Goal: Check status: Check status

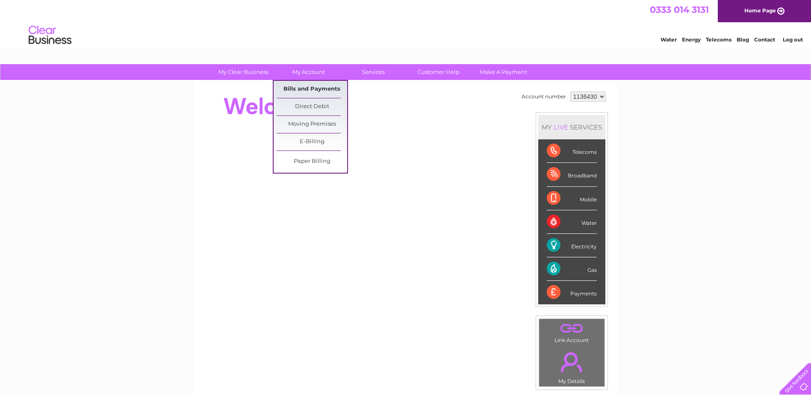
click at [303, 87] on link "Bills and Payments" at bounding box center [311, 89] width 71 height 17
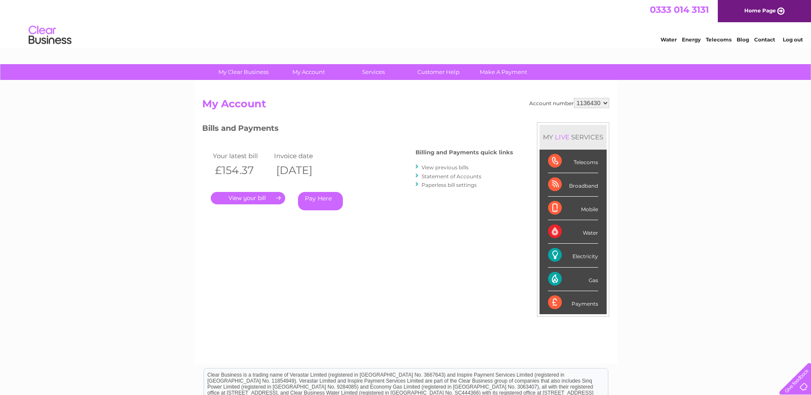
click at [261, 195] on link "." at bounding box center [248, 198] width 74 height 12
click at [241, 198] on link "." at bounding box center [248, 198] width 74 height 12
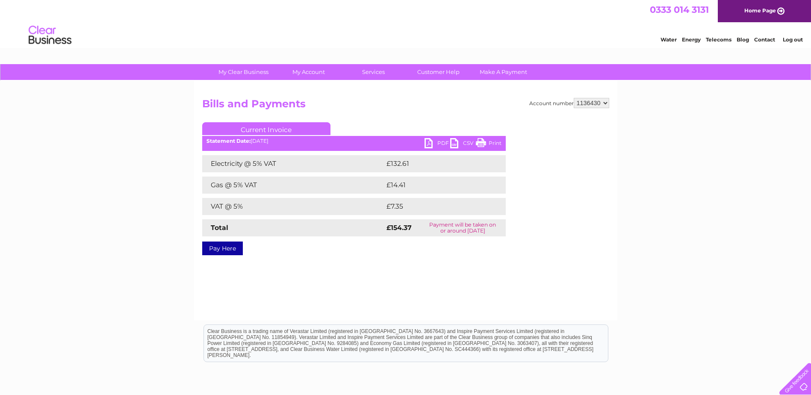
click at [253, 131] on link "Current Invoice" at bounding box center [266, 128] width 128 height 13
drag, startPoint x: 253, startPoint y: 141, endPoint x: 280, endPoint y: 140, distance: 26.9
click at [280, 140] on div "Statement Date: 09/09/2025" at bounding box center [353, 141] width 303 height 6
drag, startPoint x: 280, startPoint y: 140, endPoint x: 273, endPoint y: 141, distance: 7.3
click at [273, 141] on div "Statement Date: 09/09/2025" at bounding box center [353, 141] width 303 height 6
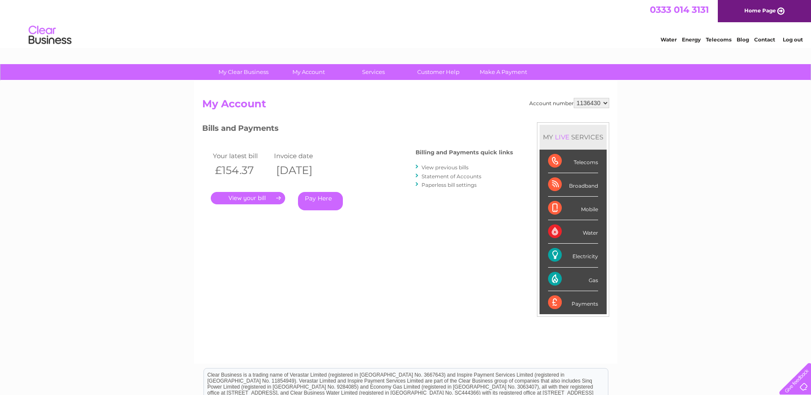
drag, startPoint x: 302, startPoint y: 166, endPoint x: 329, endPoint y: 171, distance: 28.2
click at [329, 171] on th "09/09/2025" at bounding box center [303, 171] width 62 height 18
drag, startPoint x: 329, startPoint y: 171, endPoint x: 262, endPoint y: 170, distance: 67.9
click at [261, 170] on th "£154.37" at bounding box center [242, 171] width 62 height 18
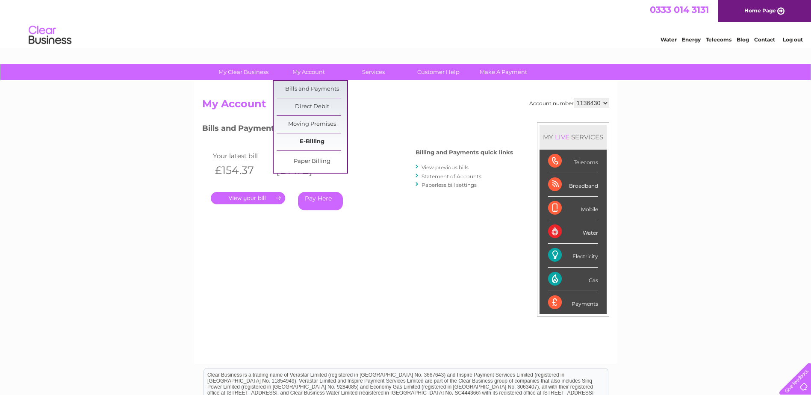
click at [315, 139] on link "E-Billing" at bounding box center [311, 141] width 71 height 17
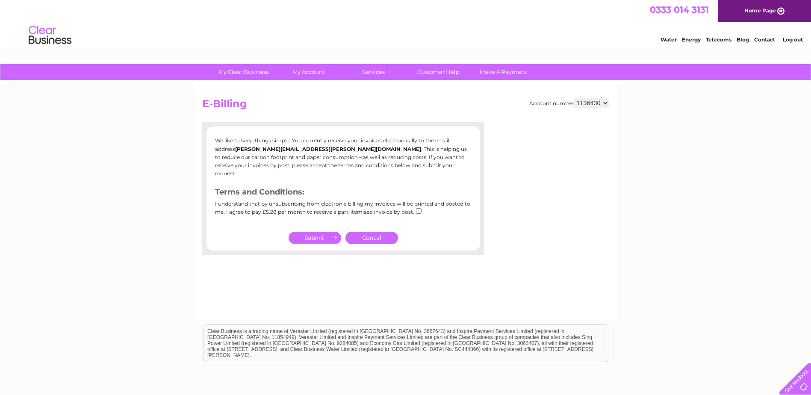
click at [135, 165] on div "My Clear Business Login Details My Details My Preferences Link Account My Accou…" at bounding box center [405, 265] width 811 height 402
